Goal: Task Accomplishment & Management: Use online tool/utility

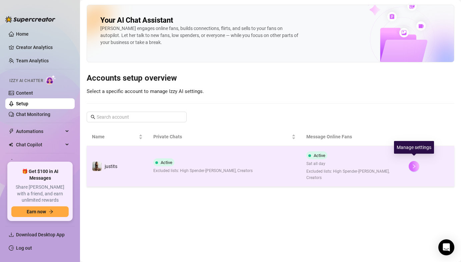
click at [410, 162] on button "button" at bounding box center [413, 166] width 11 height 11
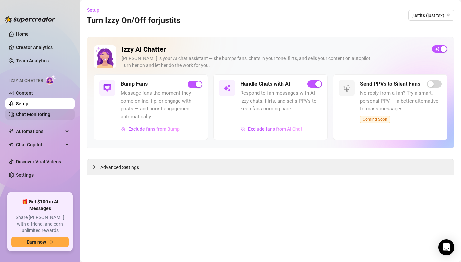
click at [46, 117] on link "Chat Monitoring" at bounding box center [33, 114] width 34 height 5
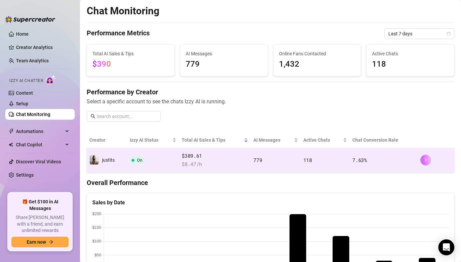
click at [423, 161] on icon "right" at bounding box center [425, 160] width 5 height 5
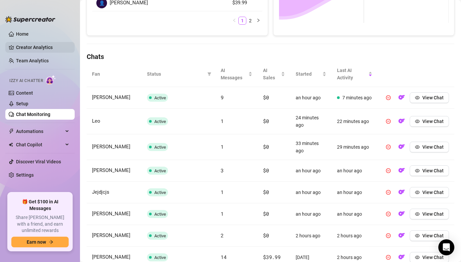
scroll to position [167, 0]
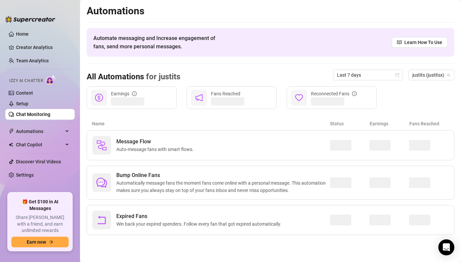
click at [49, 117] on link "Chat Monitoring" at bounding box center [33, 114] width 34 height 5
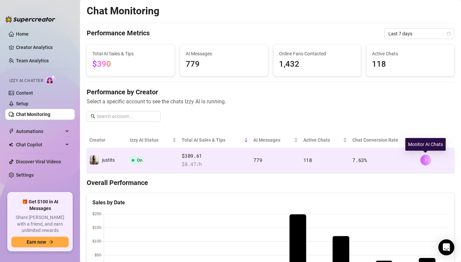
click at [423, 163] on button "button" at bounding box center [425, 160] width 11 height 11
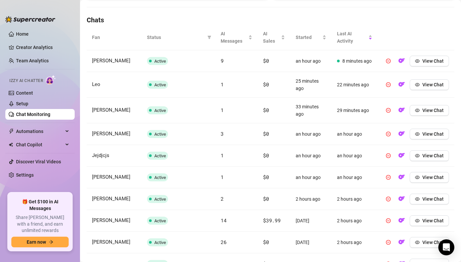
scroll to position [230, 0]
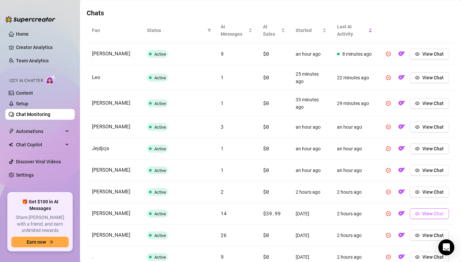
click at [423, 216] on button "View Chat" at bounding box center [428, 213] width 39 height 11
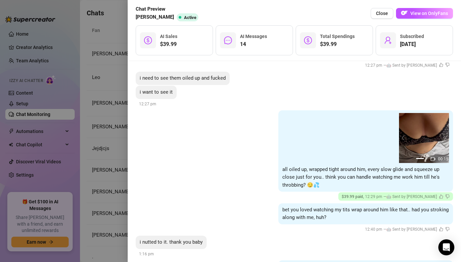
scroll to position [882, 0]
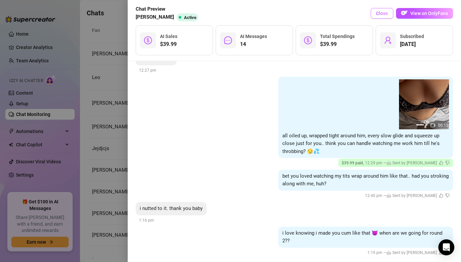
click at [384, 14] on span "Close" at bounding box center [382, 13] width 12 height 5
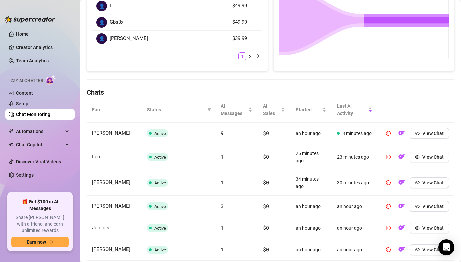
scroll to position [141, 0]
